Goal: Transaction & Acquisition: Register for event/course

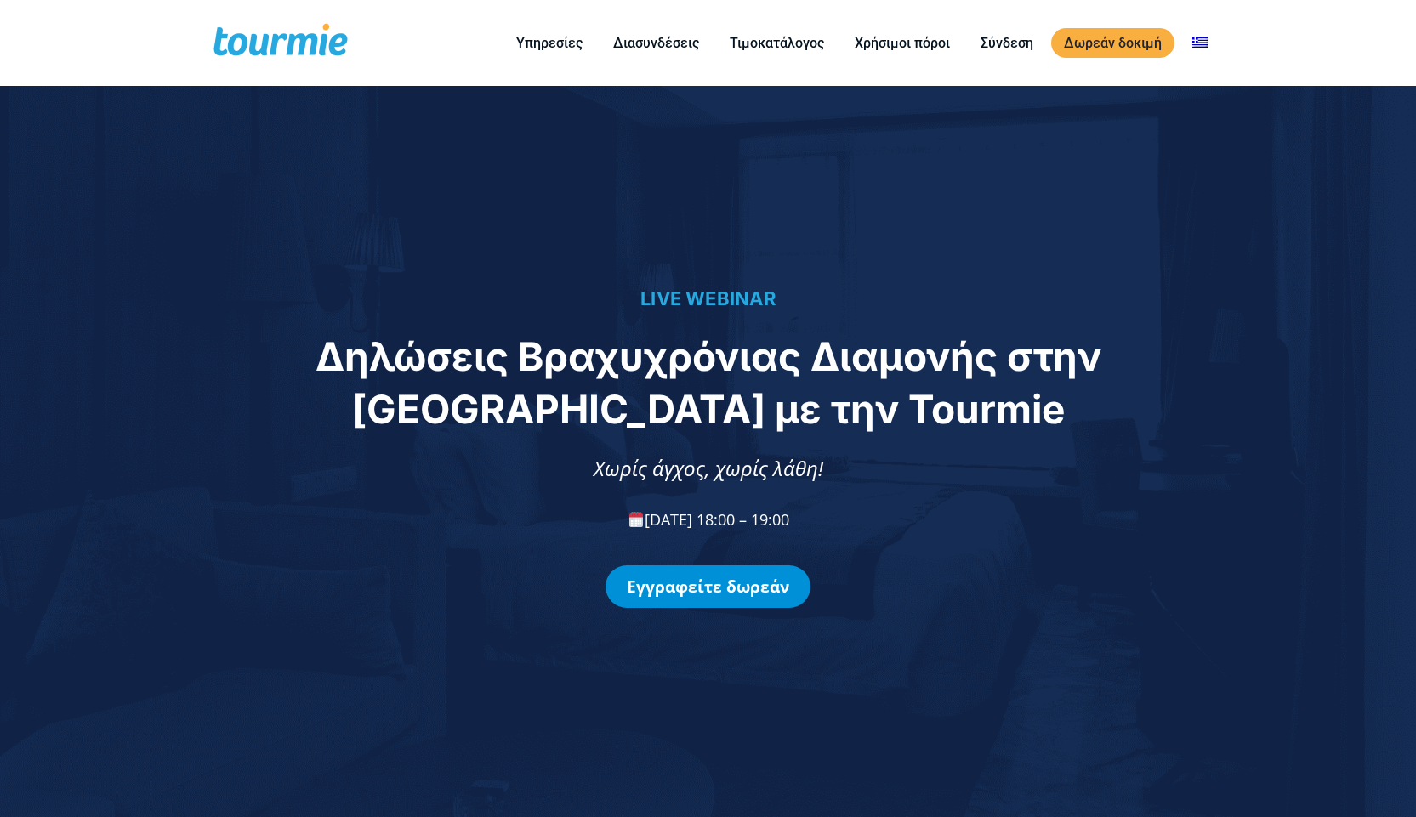
click at [704, 592] on link "Εγγραφείτε δωρεάν" at bounding box center [707, 586] width 205 height 43
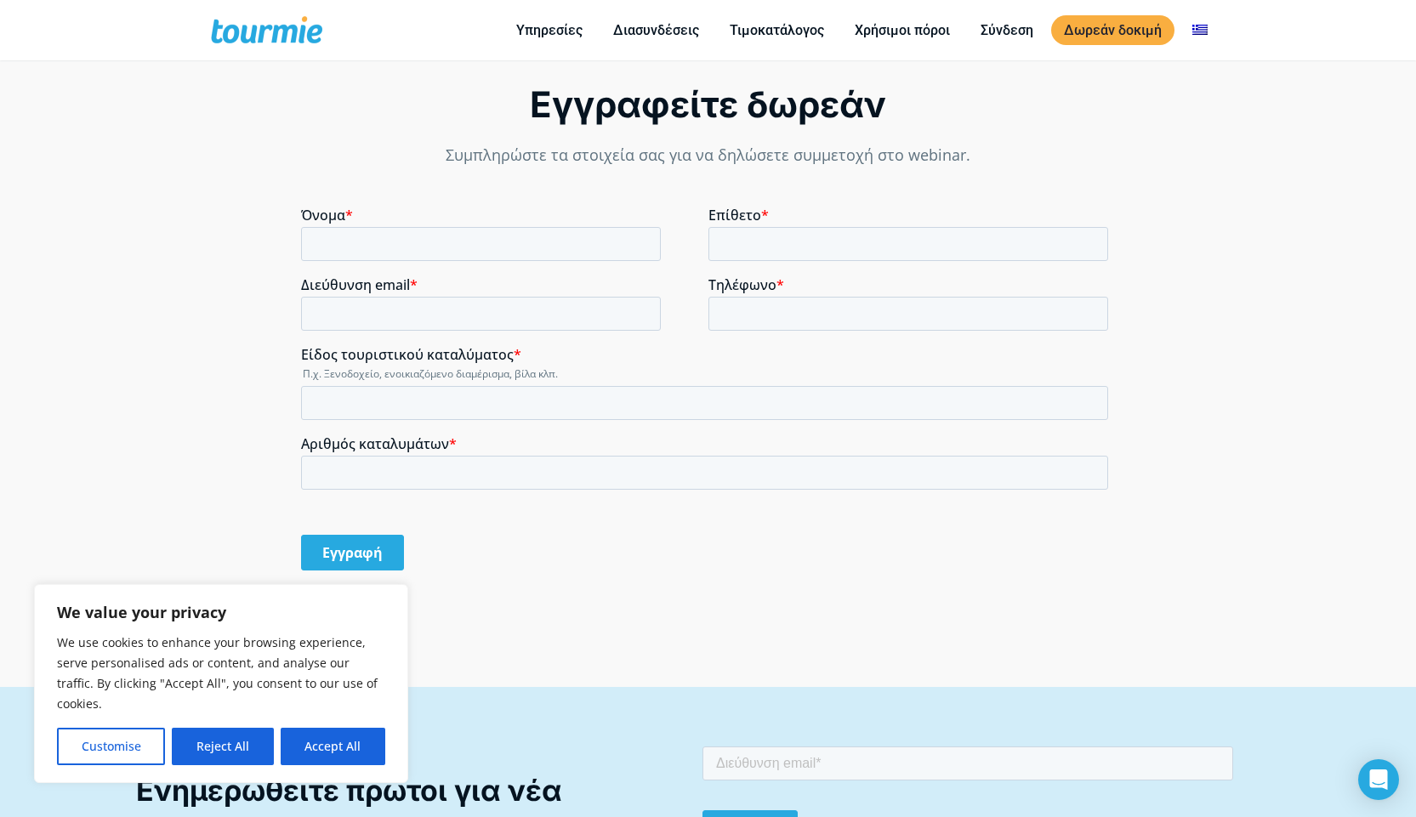
scroll to position [1366, 0]
click at [434, 242] on input "Όνομα *" at bounding box center [481, 245] width 360 height 34
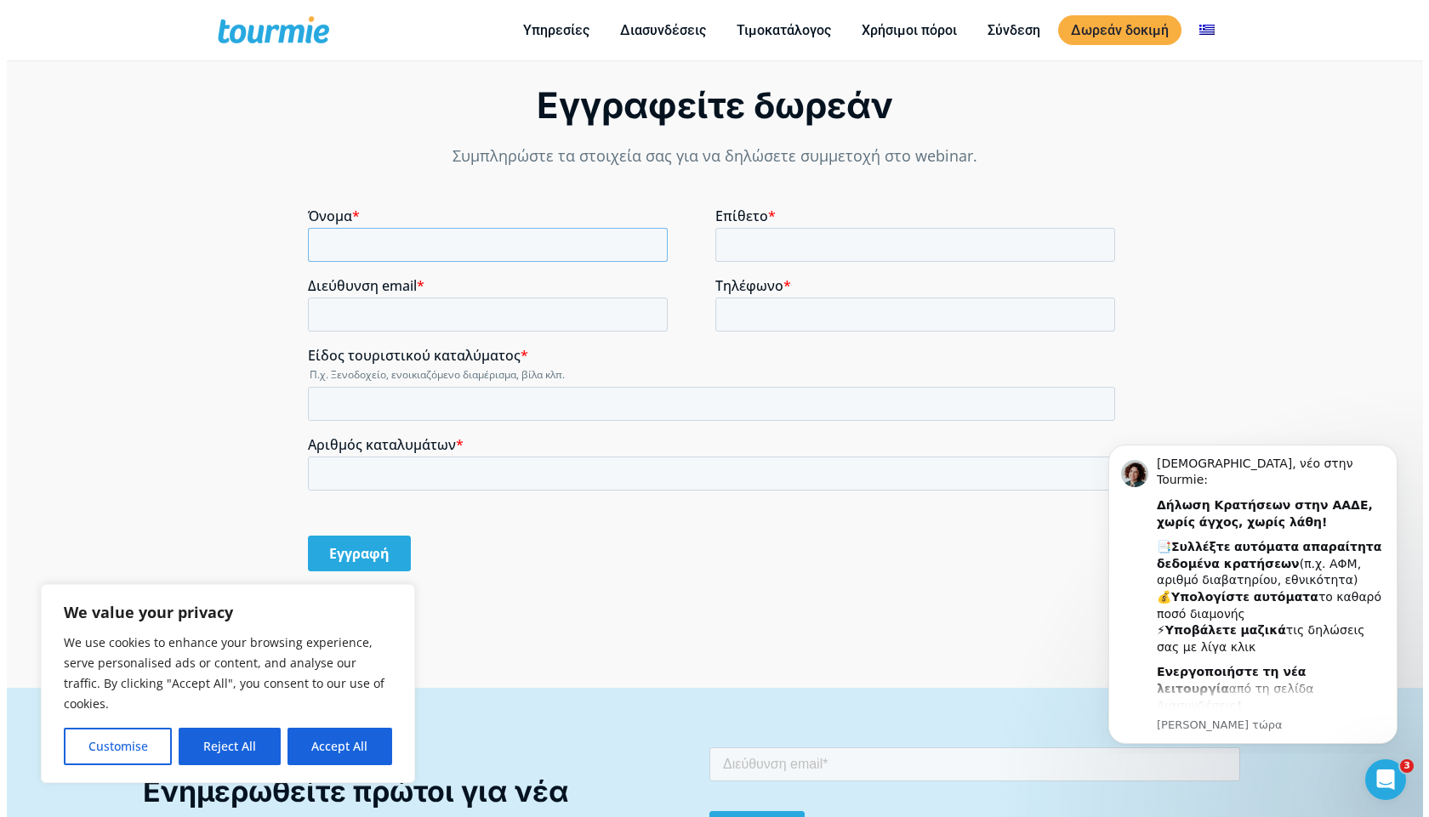
scroll to position [0, 0]
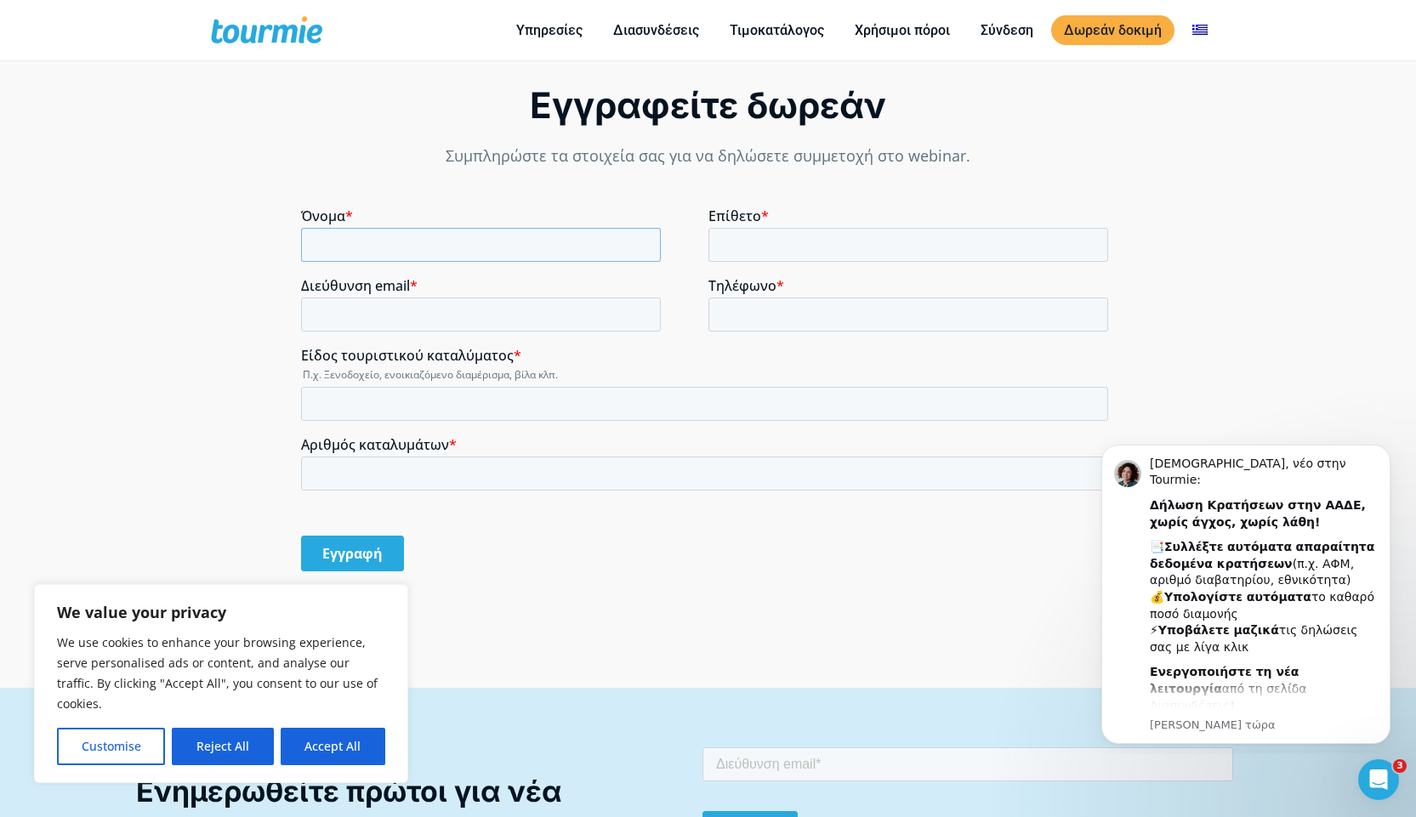
click at [444, 246] on input "Όνομα *" at bounding box center [481, 245] width 360 height 34
type input "[DEMOGRAPHIC_DATA]"
click at [718, 247] on input "Επίθετο *" at bounding box center [908, 245] width 401 height 34
type input "ΑΡΩΝΗΣ"
click at [804, 236] on input "ΑΡΩΝΗΣ" at bounding box center [908, 245] width 401 height 34
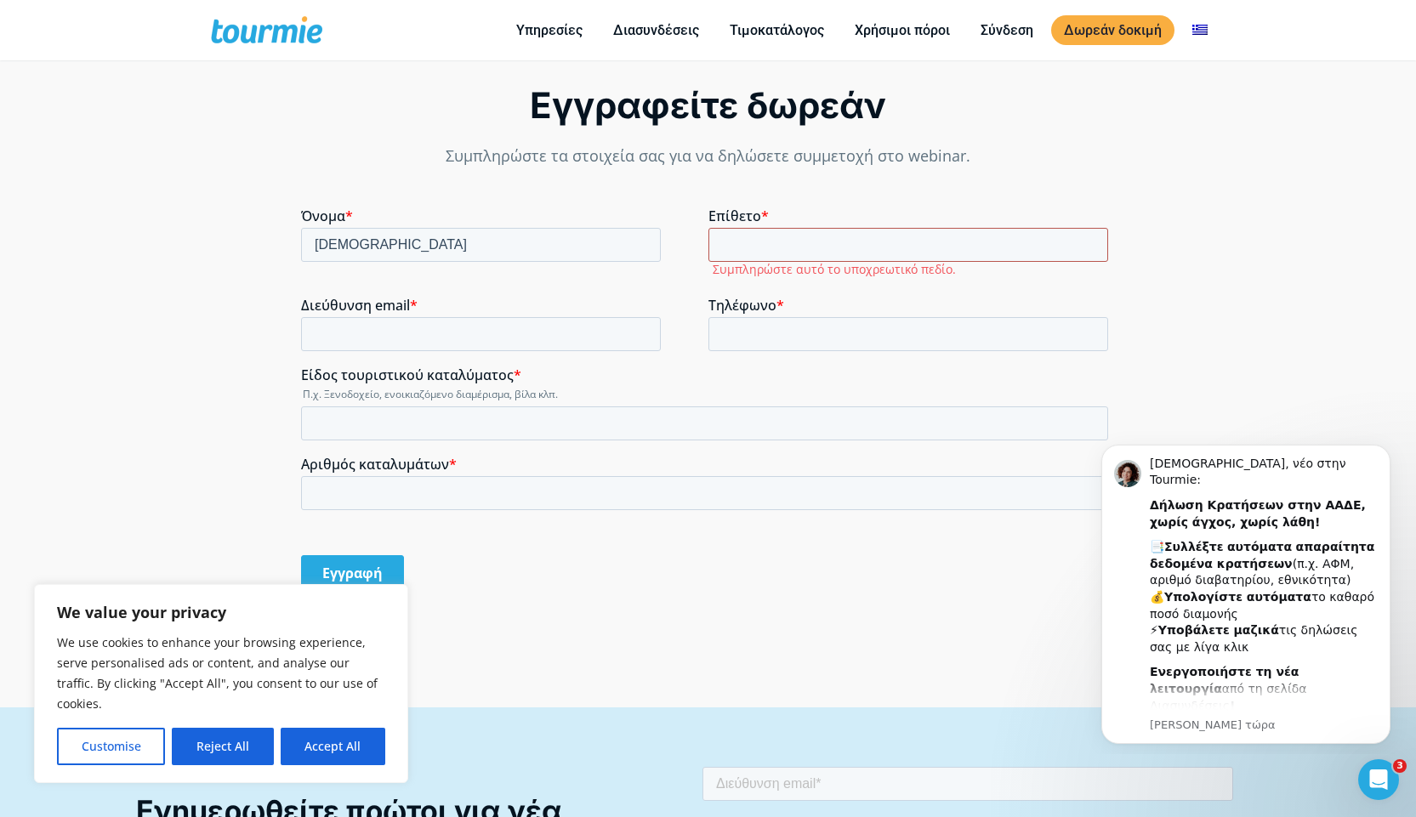
click at [750, 243] on input "Επίθετο *" at bounding box center [908, 245] width 401 height 34
type input "ARONIS"
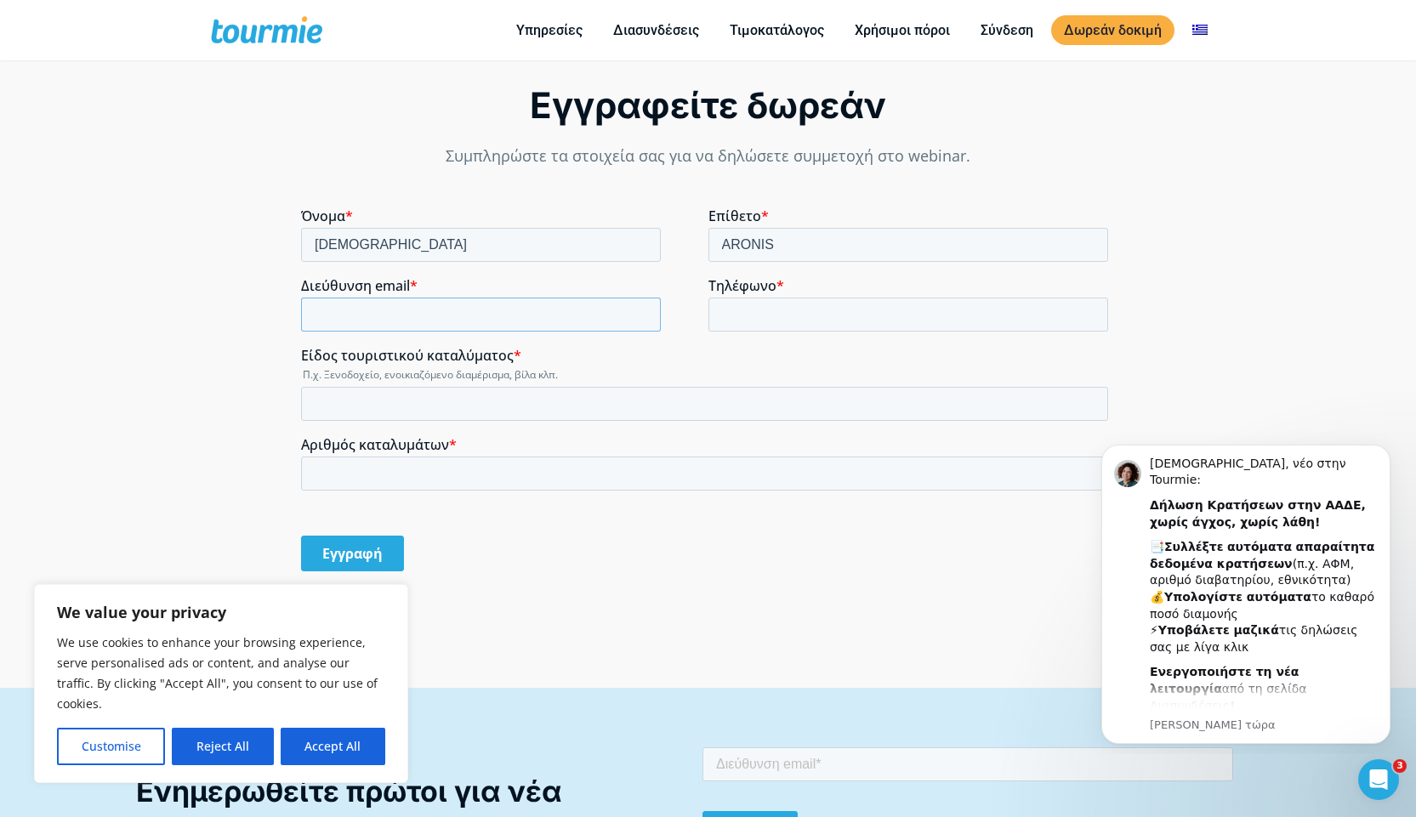
click at [399, 309] on input "Διεύθυνση email *" at bounding box center [481, 315] width 360 height 34
type input "[EMAIL_ADDRESS][DOMAIN_NAME]"
click at [782, 315] on input "Τηλέφωνο *" at bounding box center [908, 315] width 401 height 34
type input "[PHONE_NUMBER]"
click at [431, 466] on input "Αριθμός καταλυμάτων *" at bounding box center [704, 474] width 807 height 34
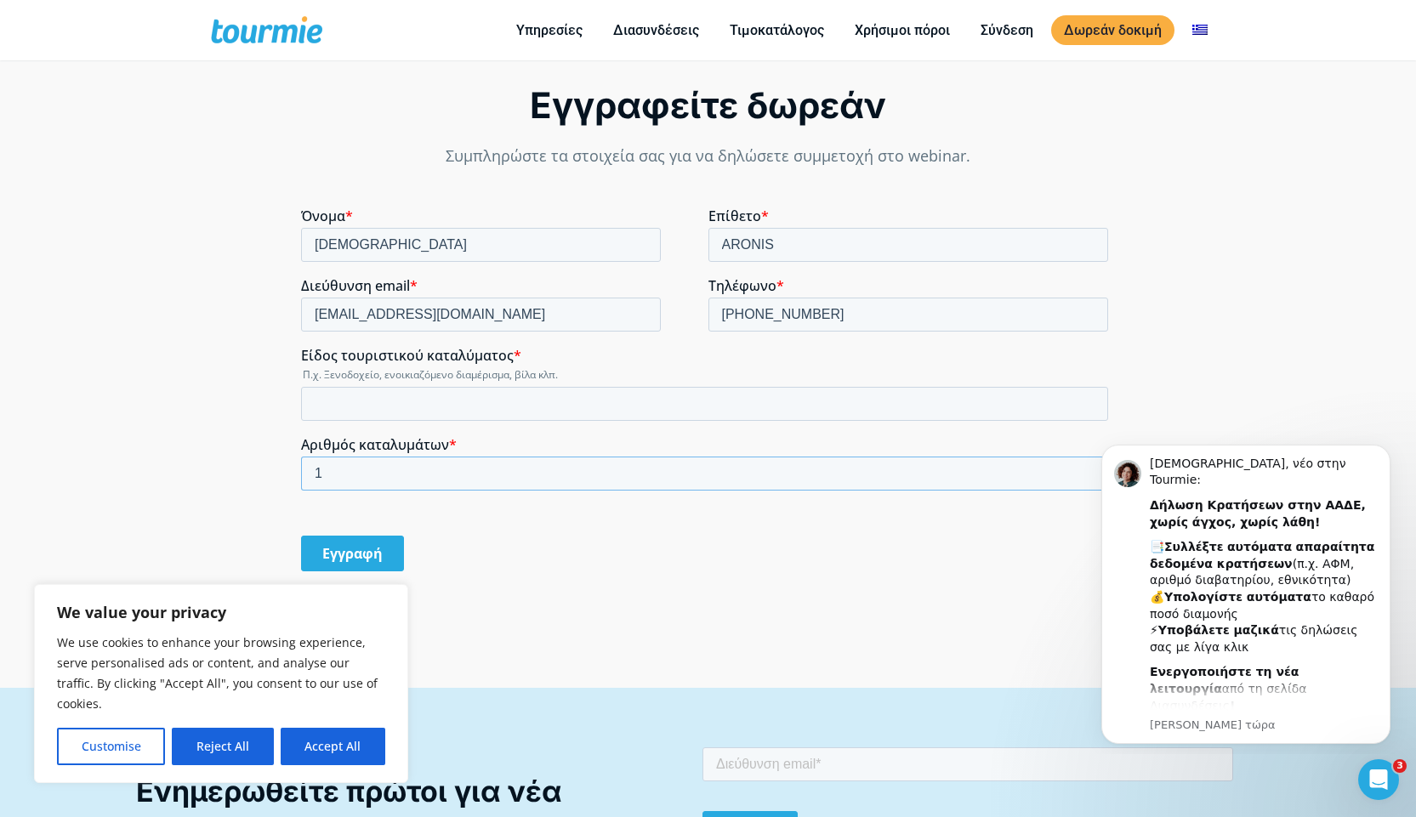
type input "1"
click at [360, 401] on input "Είδος τουριστικού καταλύματος *" at bounding box center [704, 404] width 807 height 34
click at [358, 406] on input "Είδος τουριστικού καταλύματος *" at bounding box center [704, 404] width 807 height 34
type input "d"
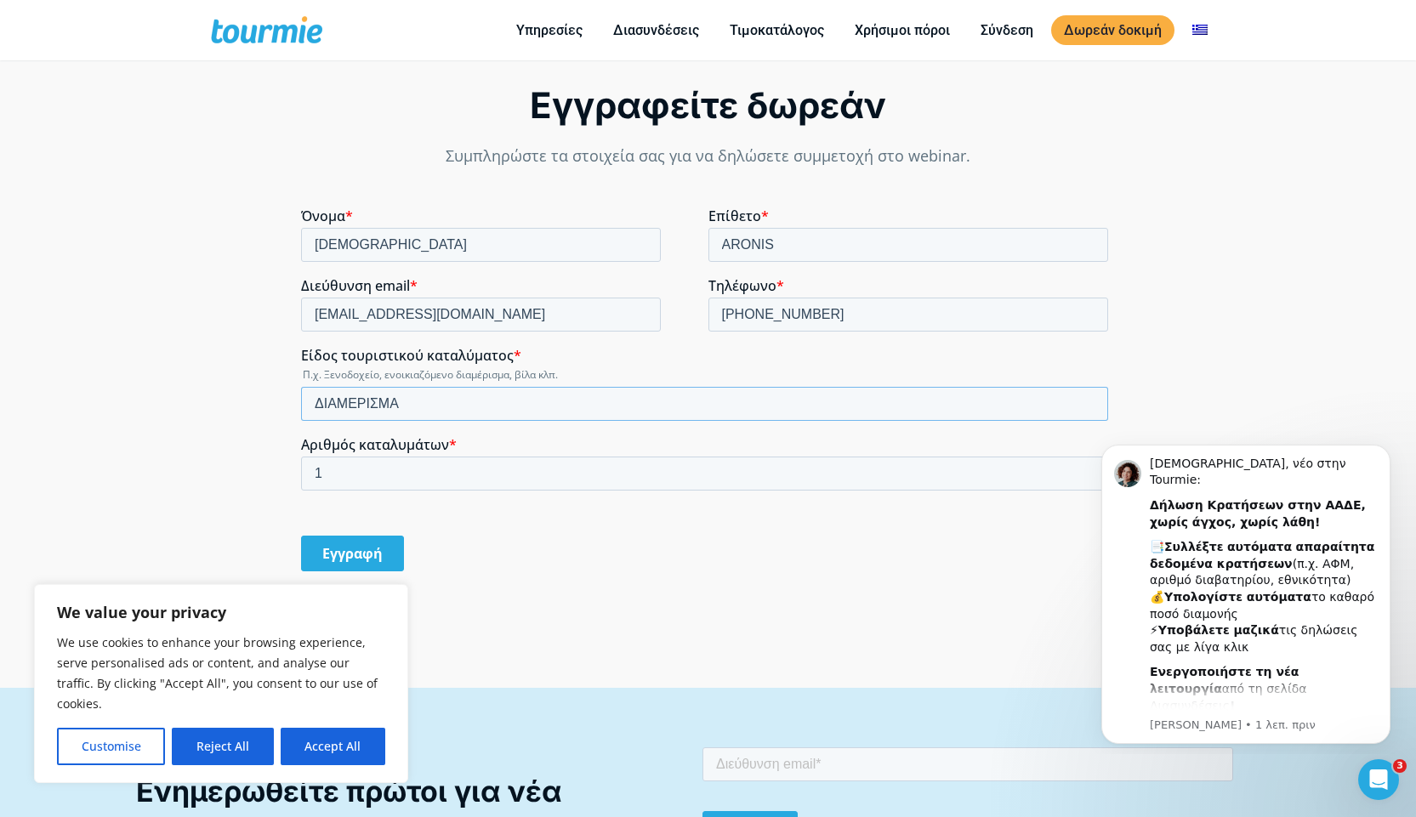
type input "ΔΙΑΜΕΡΙΣΜΑ"
click at [348, 552] on input "Εγγραφή" at bounding box center [352, 554] width 103 height 36
